Goal: Task Accomplishment & Management: Complete application form

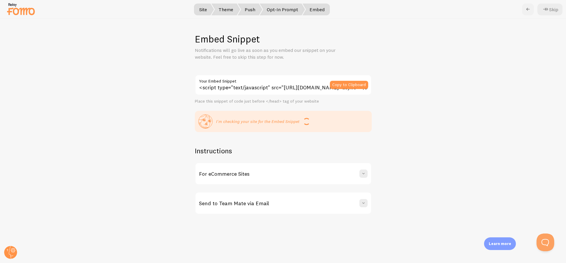
click at [533, 8] on link at bounding box center [528, 10] width 12 height 12
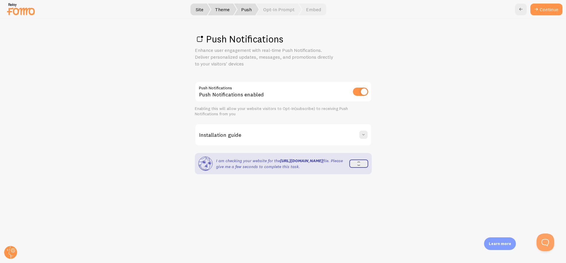
click at [533, 8] on icon at bounding box center [536, 9] width 7 height 7
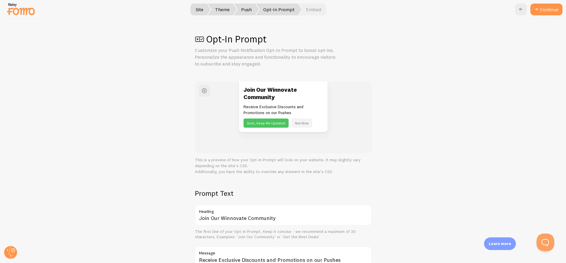
click at [533, 8] on icon at bounding box center [536, 9] width 7 height 7
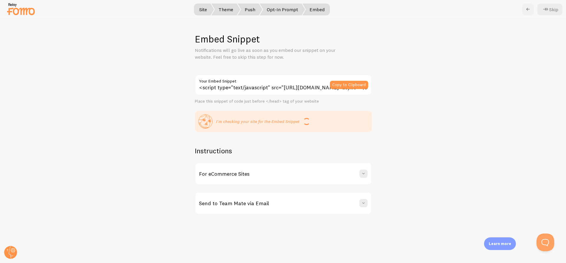
click at [529, 8] on icon at bounding box center [528, 9] width 7 height 7
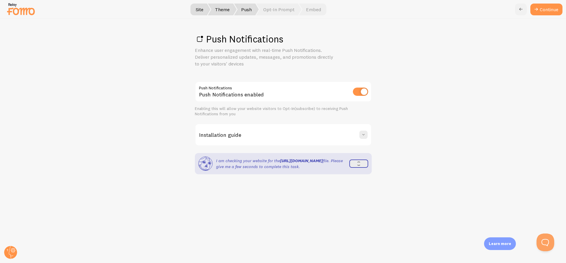
click at [523, 8] on icon at bounding box center [521, 9] width 7 height 7
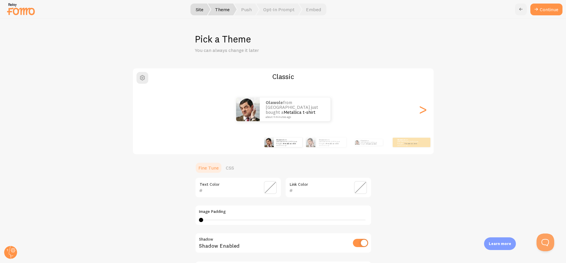
click at [519, 11] on icon at bounding box center [521, 9] width 7 height 7
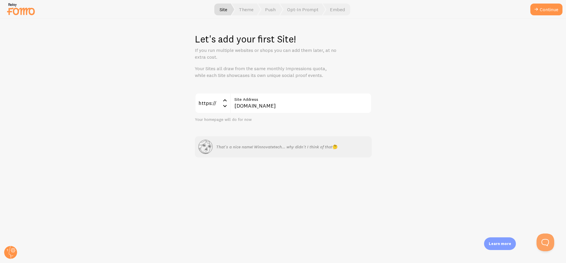
click at [300, 100] on label "Site Address" at bounding box center [301, 98] width 142 height 10
click at [300, 100] on input "[DOMAIN_NAME]" at bounding box center [301, 103] width 142 height 21
click at [300, 100] on label "Site Address" at bounding box center [301, 98] width 142 height 10
click at [300, 100] on input "[DOMAIN_NAME]" at bounding box center [301, 103] width 142 height 21
drag, startPoint x: 296, startPoint y: 100, endPoint x: 289, endPoint y: 112, distance: 14.2
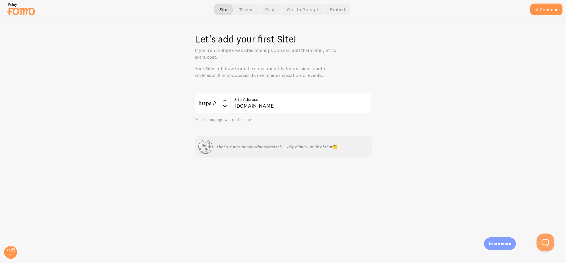
click at [296, 100] on label "Site Address" at bounding box center [301, 98] width 142 height 10
click at [296, 100] on input "[DOMAIN_NAME]" at bounding box center [301, 103] width 142 height 21
click at [282, 107] on input "[DOMAIN_NAME]" at bounding box center [301, 103] width 142 height 21
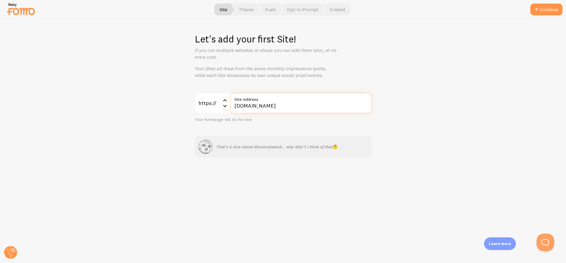
paste input "[DOMAIN_NAME]"
type input "[DOMAIN_NAME]"
click at [548, 14] on button "Continue" at bounding box center [546, 10] width 32 height 12
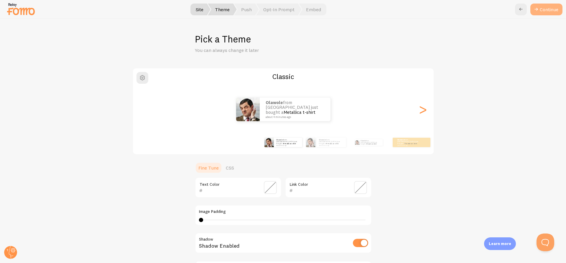
click at [541, 10] on button "Continue" at bounding box center [546, 10] width 32 height 12
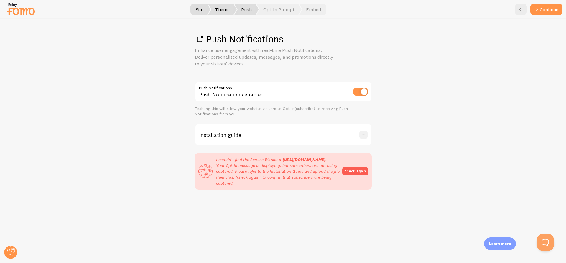
click at [364, 135] on span at bounding box center [364, 135] width 6 height 6
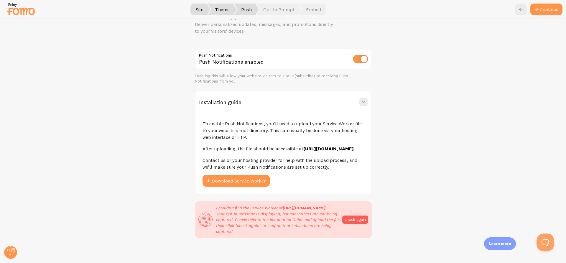
scroll to position [37, 0]
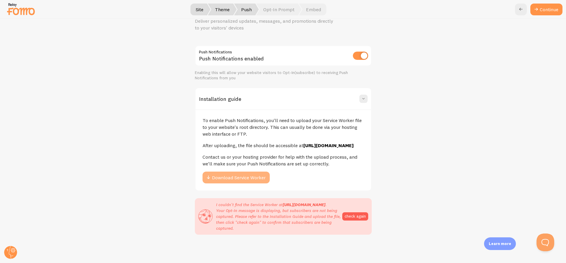
click at [229, 181] on button "Download Service Worker" at bounding box center [236, 178] width 67 height 12
click at [355, 221] on button "check again" at bounding box center [355, 216] width 26 height 8
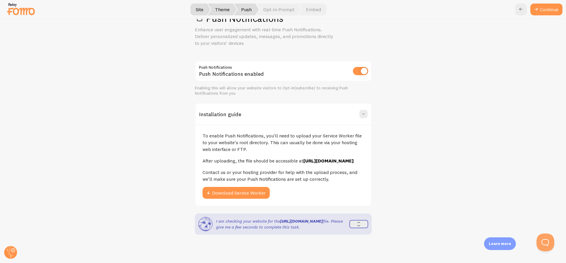
scroll to position [31, 0]
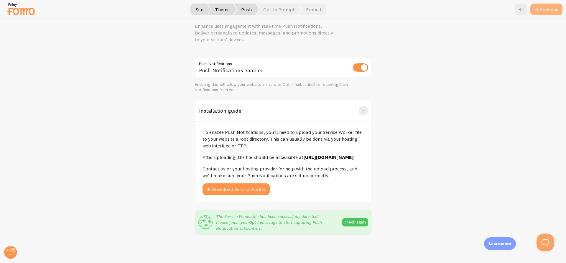
click at [546, 12] on link "Continue" at bounding box center [546, 10] width 32 height 12
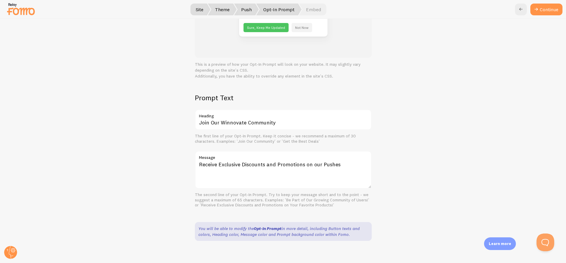
scroll to position [101, 0]
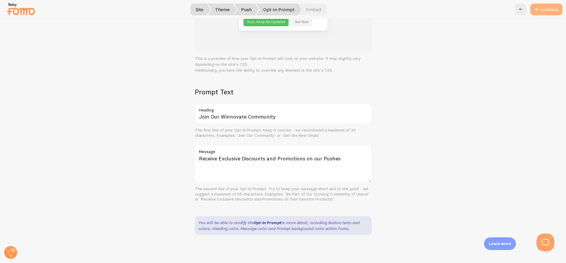
click at [552, 14] on button "Continue" at bounding box center [546, 10] width 32 height 12
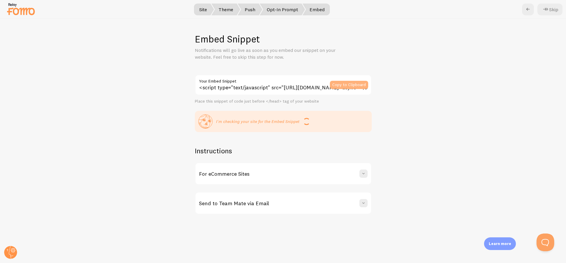
click at [336, 86] on button "Copy to Clipboard" at bounding box center [349, 85] width 38 height 8
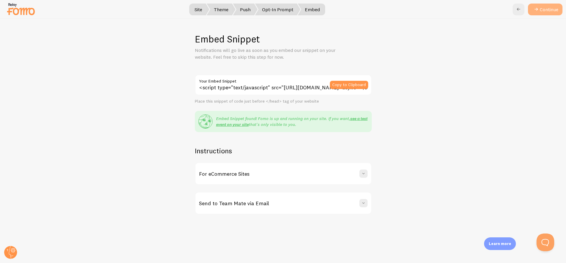
click at [539, 12] on icon at bounding box center [536, 9] width 7 height 7
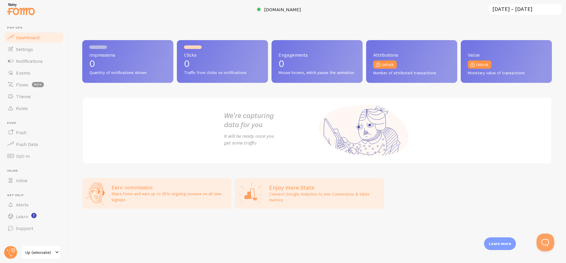
click at [504, 14] on input "[DATE] ~ [DATE]" at bounding box center [525, 10] width 74 height 12
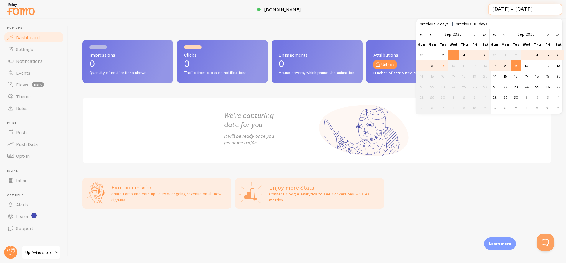
click at [504, 13] on input "[DATE] ~ [DATE]" at bounding box center [525, 10] width 74 height 12
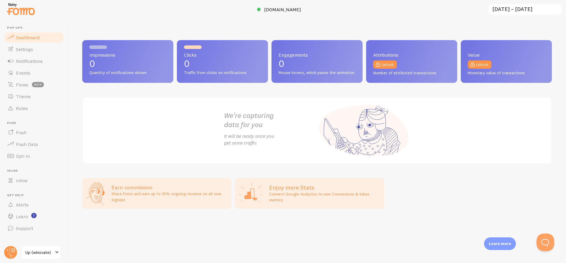
scroll to position [0, 0]
click at [26, 133] on span "Push" at bounding box center [21, 132] width 11 height 6
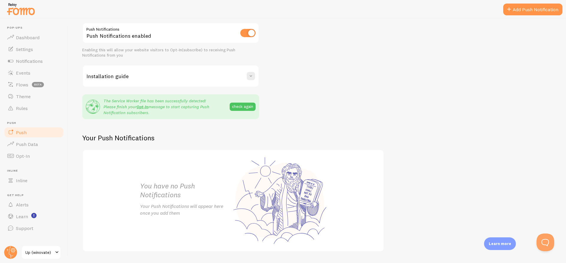
scroll to position [88, 0]
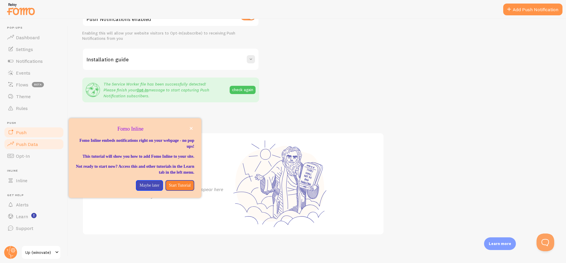
click at [27, 142] on span "Push Data" at bounding box center [27, 144] width 22 height 6
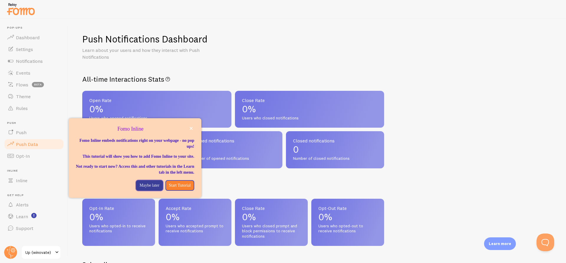
click at [152, 188] on p "Maybe later" at bounding box center [149, 186] width 20 height 6
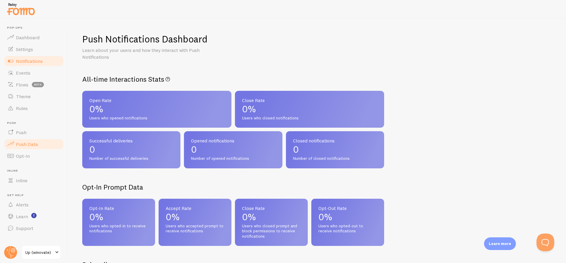
click at [42, 64] on link "Notifications" at bounding box center [34, 61] width 61 height 12
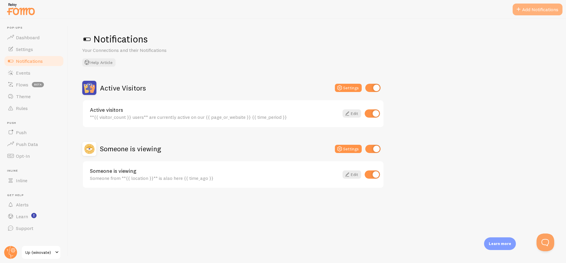
click at [524, 12] on button "Add Notifications" at bounding box center [538, 10] width 50 height 12
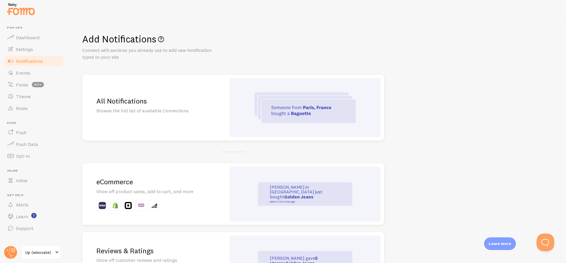
click at [295, 103] on img at bounding box center [304, 107] width 101 height 31
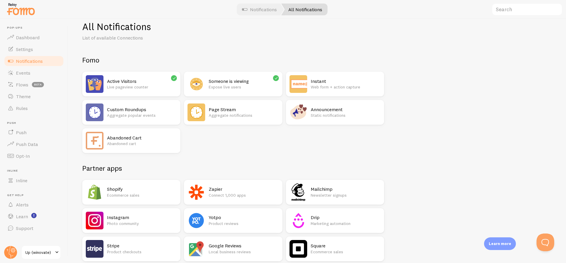
scroll to position [12, 0]
click at [145, 83] on h2 "Active Visitors" at bounding box center [142, 81] width 70 height 6
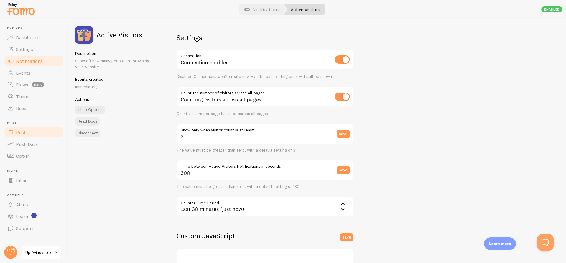
click at [17, 132] on span "Push" at bounding box center [21, 132] width 11 height 6
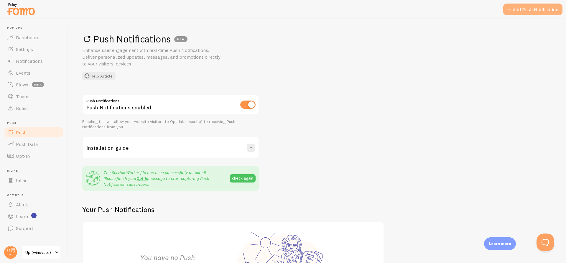
click at [525, 6] on link "Add Push Notification" at bounding box center [532, 10] width 59 height 12
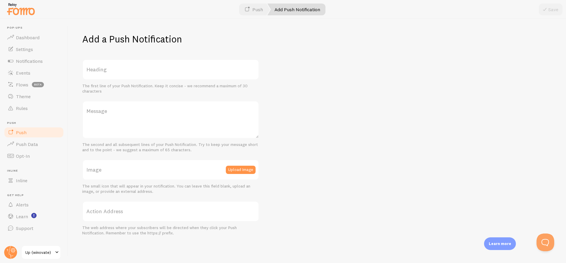
click at [183, 71] on label "Heading" at bounding box center [170, 69] width 177 height 21
click at [183, 71] on input "Heading" at bounding box center [170, 69] width 177 height 21
click at [111, 120] on label "Message" at bounding box center [170, 111] width 177 height 21
click at [111, 120] on textarea "Message" at bounding box center [170, 120] width 177 height 38
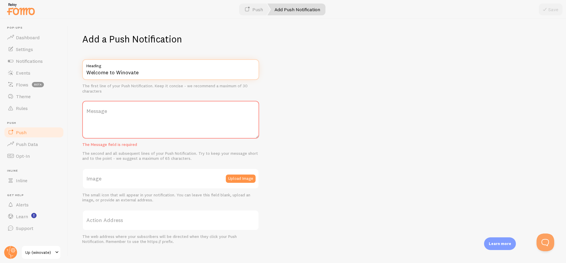
click at [214, 72] on input "Welcome to Winovate" at bounding box center [170, 69] width 177 height 21
paste input "Join Our Winnovate Community"
type input "Join Our Winnovate Community"
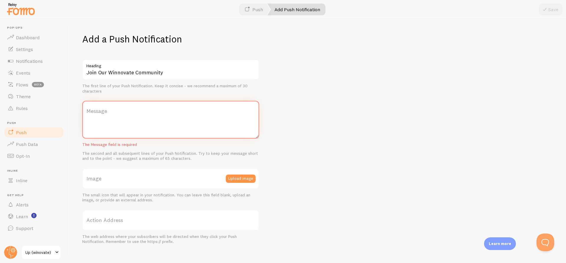
click at [227, 122] on textarea "Message" at bounding box center [170, 120] width 177 height 38
paste textarea "Receive Exclusive Discounts and Promotions on our Pushes"
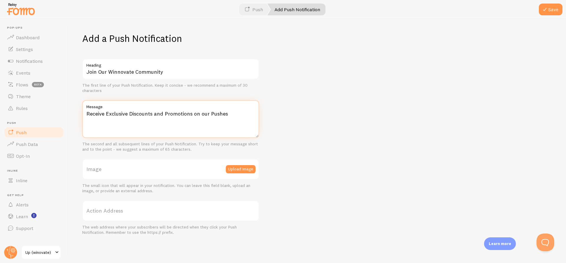
scroll to position [1, 0]
type textarea "Receive Exclusive Discounts and Promotions on our Pushes"
click at [243, 165] on button "Upload Image" at bounding box center [241, 169] width 30 height 8
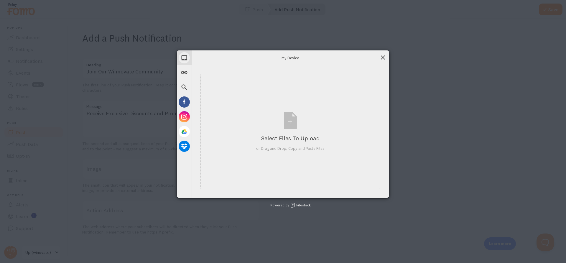
click at [382, 58] on span at bounding box center [383, 57] width 6 height 6
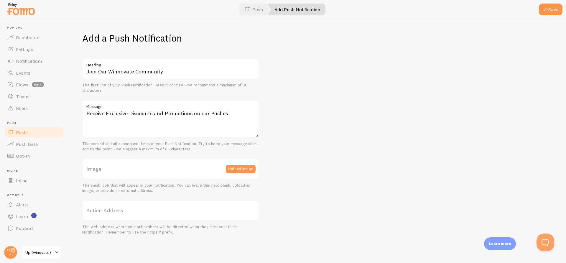
click at [164, 165] on label "Image" at bounding box center [170, 169] width 177 height 21
click at [164, 165] on input "Image" at bounding box center [170, 169] width 177 height 21
click at [132, 210] on label "Action Address" at bounding box center [170, 210] width 177 height 21
click at [132, 210] on input "Action Address" at bounding box center [170, 210] width 177 height 21
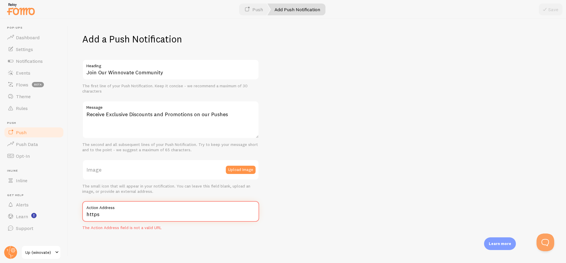
click at [181, 213] on input "https" at bounding box center [170, 211] width 177 height 21
paste input "://[DOMAIN_NAME][URL]"
type input "[URL][DOMAIN_NAME]"
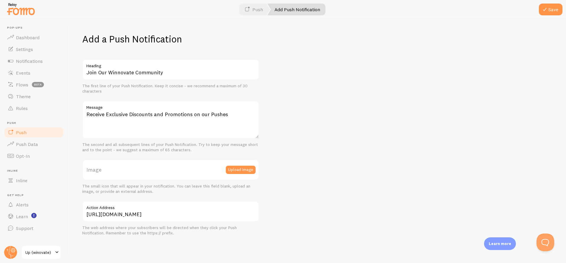
click at [327, 180] on div "Add a Push Notification Join Our Winnovate Community Heading The first line of …" at bounding box center [317, 141] width 498 height 244
click at [212, 172] on label "Image" at bounding box center [170, 170] width 177 height 21
click at [212, 172] on input "Image" at bounding box center [170, 170] width 177 height 21
click at [233, 171] on button "Upload Image" at bounding box center [241, 170] width 30 height 8
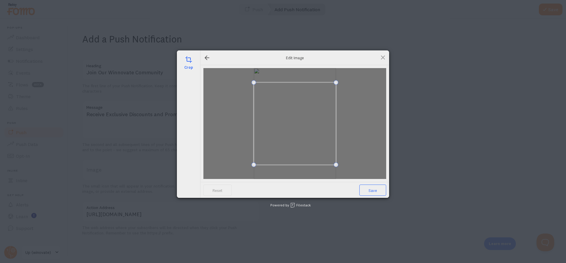
click at [372, 192] on span "Save" at bounding box center [372, 190] width 27 height 11
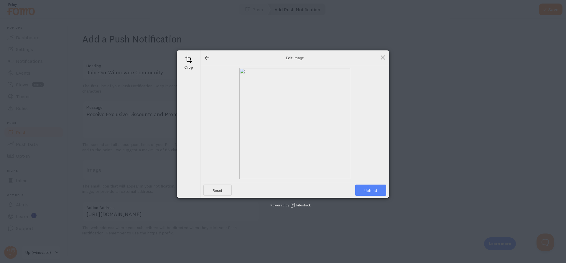
click at [377, 188] on span "Upload" at bounding box center [370, 190] width 31 height 11
type input "[URL][DOMAIN_NAME][DOMAIN_NAME]"
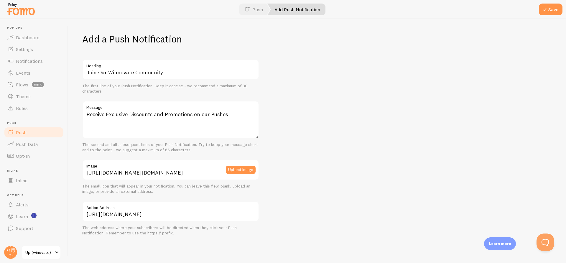
scroll to position [1, 0]
click at [550, 10] on button "Save" at bounding box center [551, 10] width 24 height 12
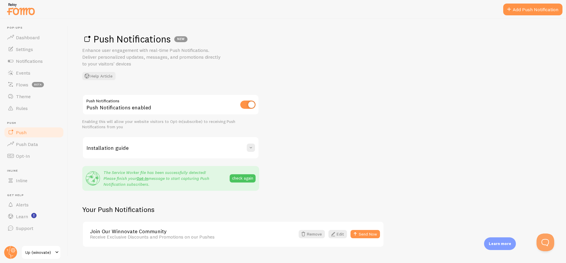
scroll to position [12, 0]
